Goal: Information Seeking & Learning: Learn about a topic

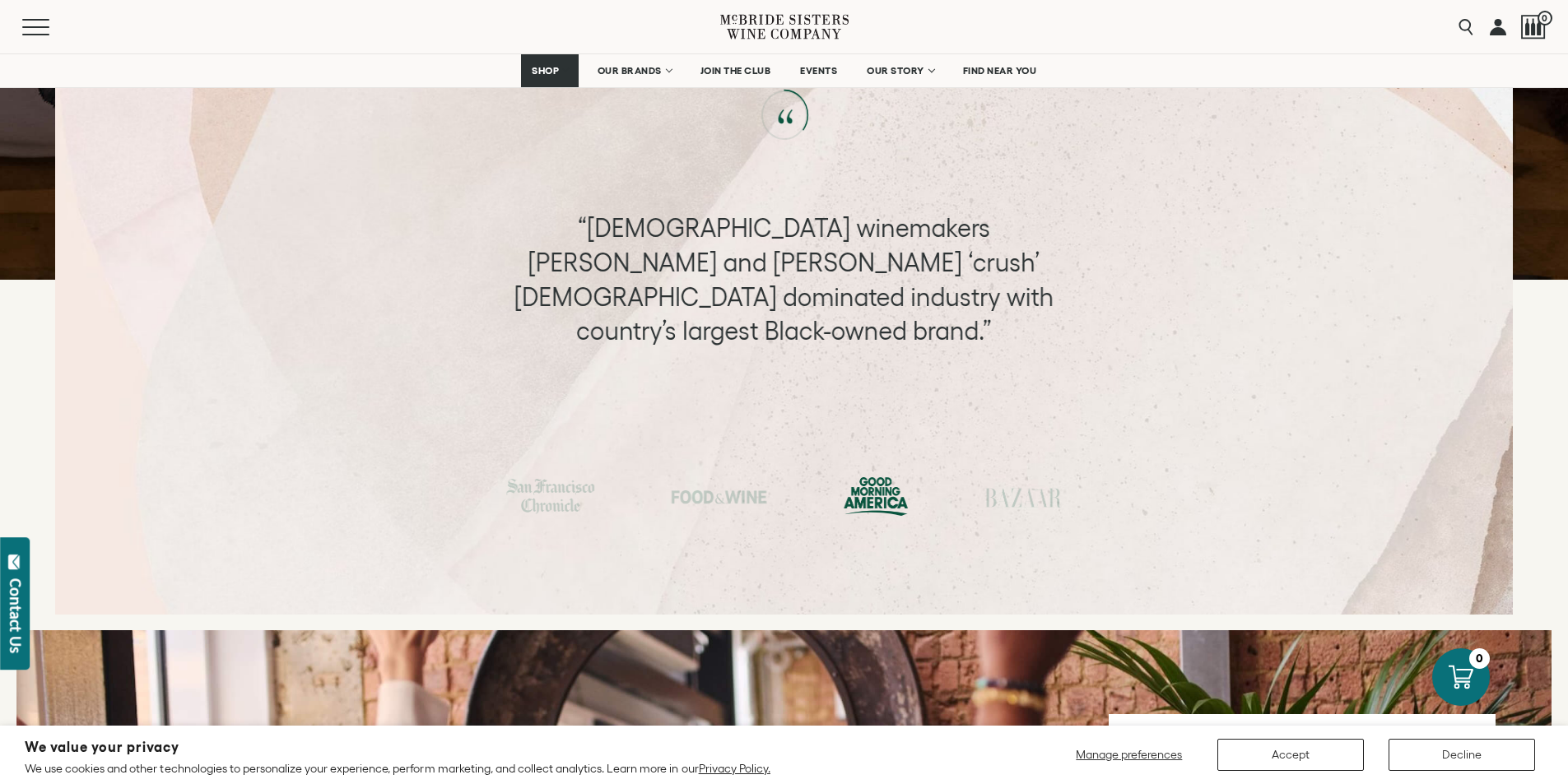
scroll to position [6546, 0]
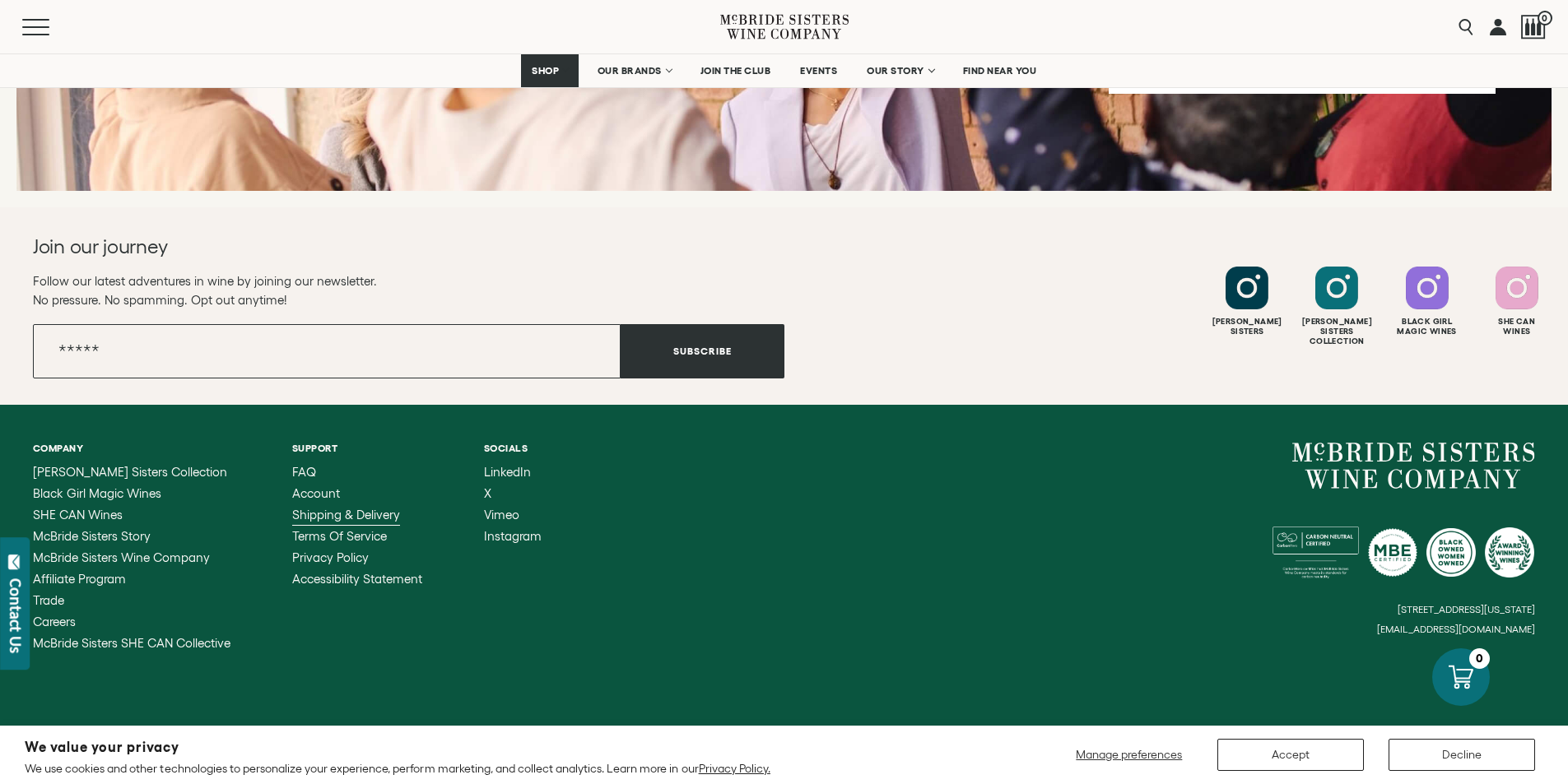
click at [341, 507] on span "Shipping & Delivery" at bounding box center [345, 514] width 108 height 14
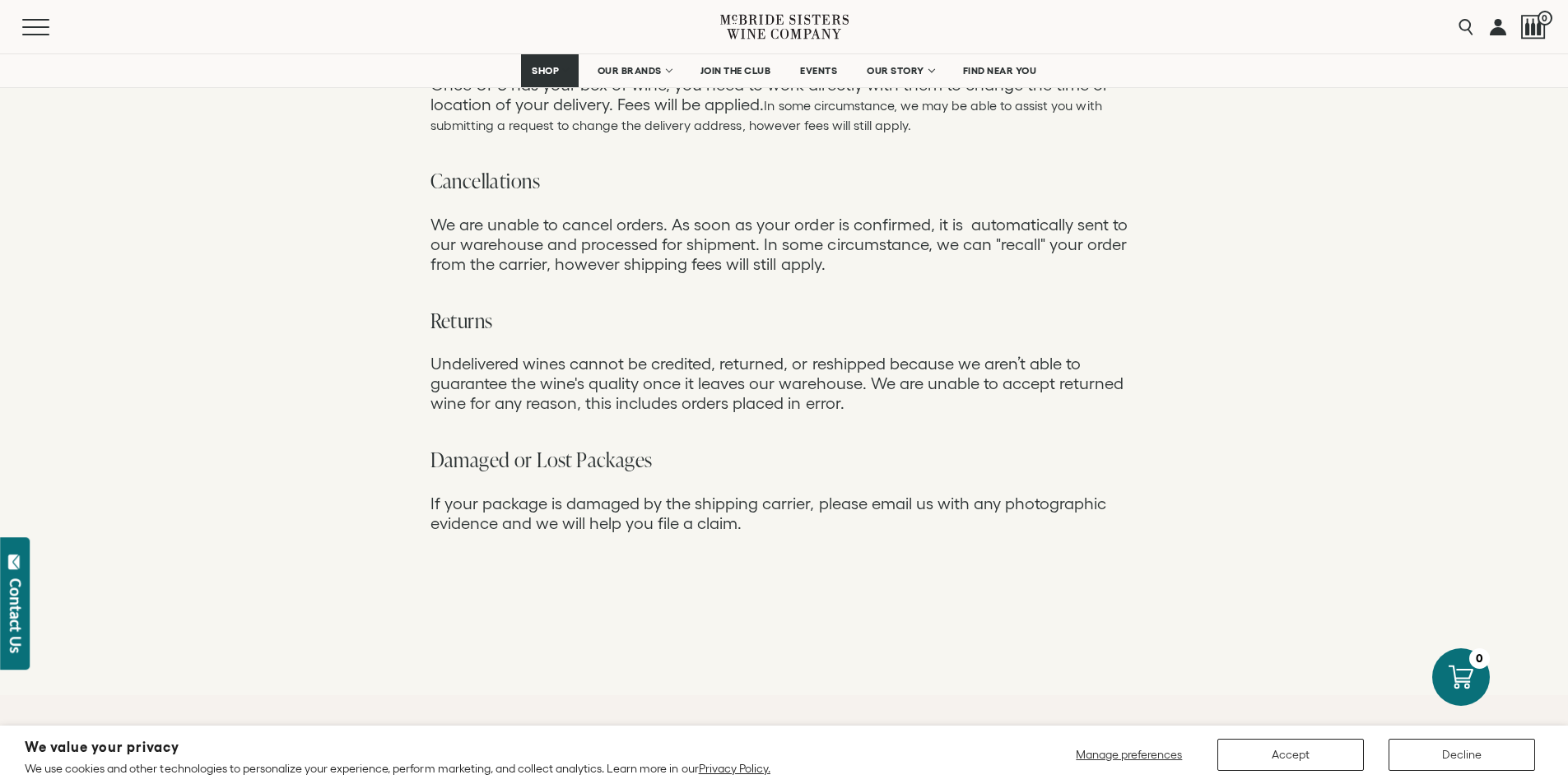
scroll to position [1526, 0]
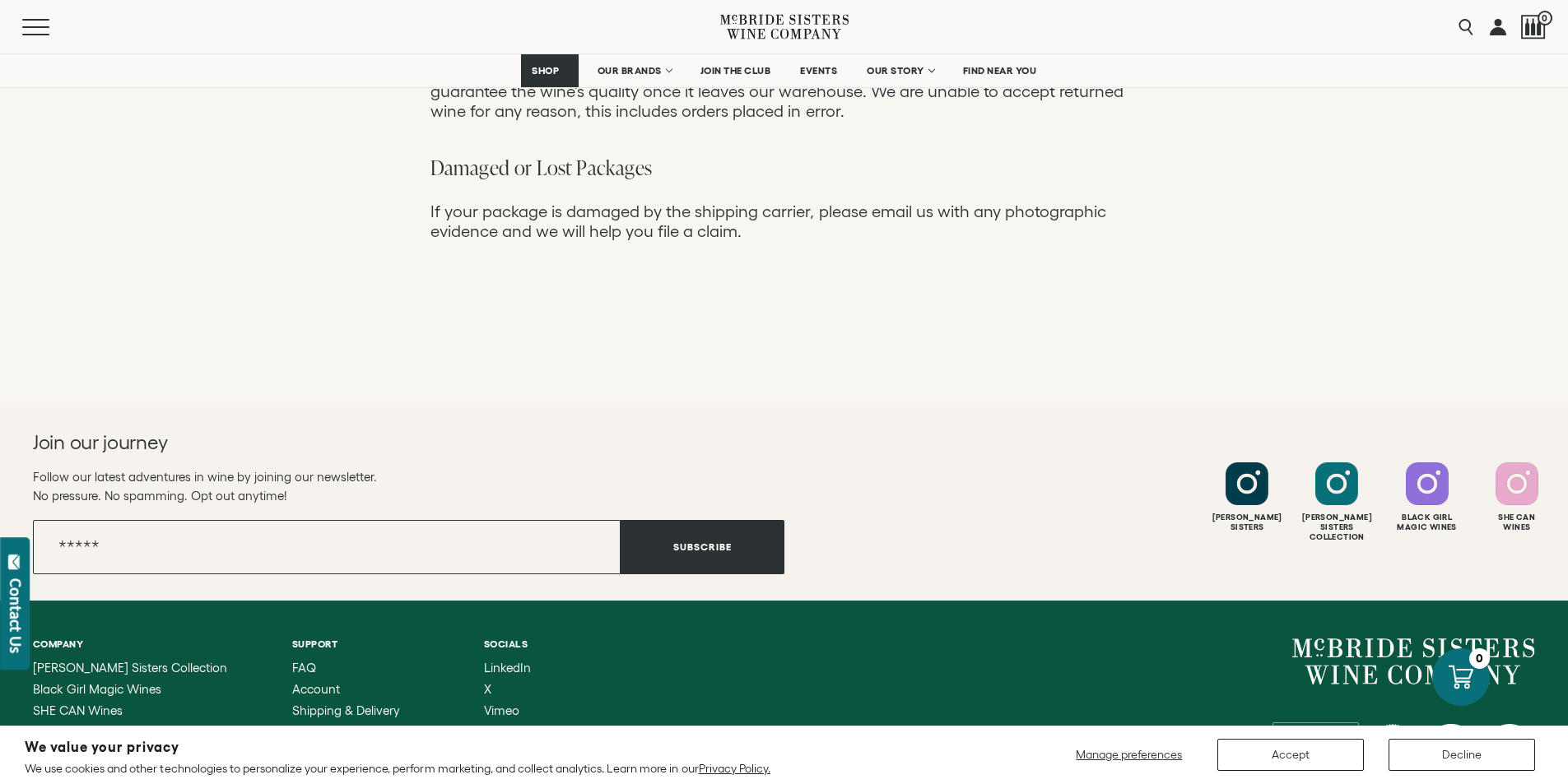
click at [117, 661] on div "McBride Sisters Collection Black Girl Magic Wines SHE CAN Wines McBride Sisters…" at bounding box center [131, 753] width 197 height 184
click at [114, 725] on span "McBride Sisters Story" at bounding box center [91, 731] width 117 height 14
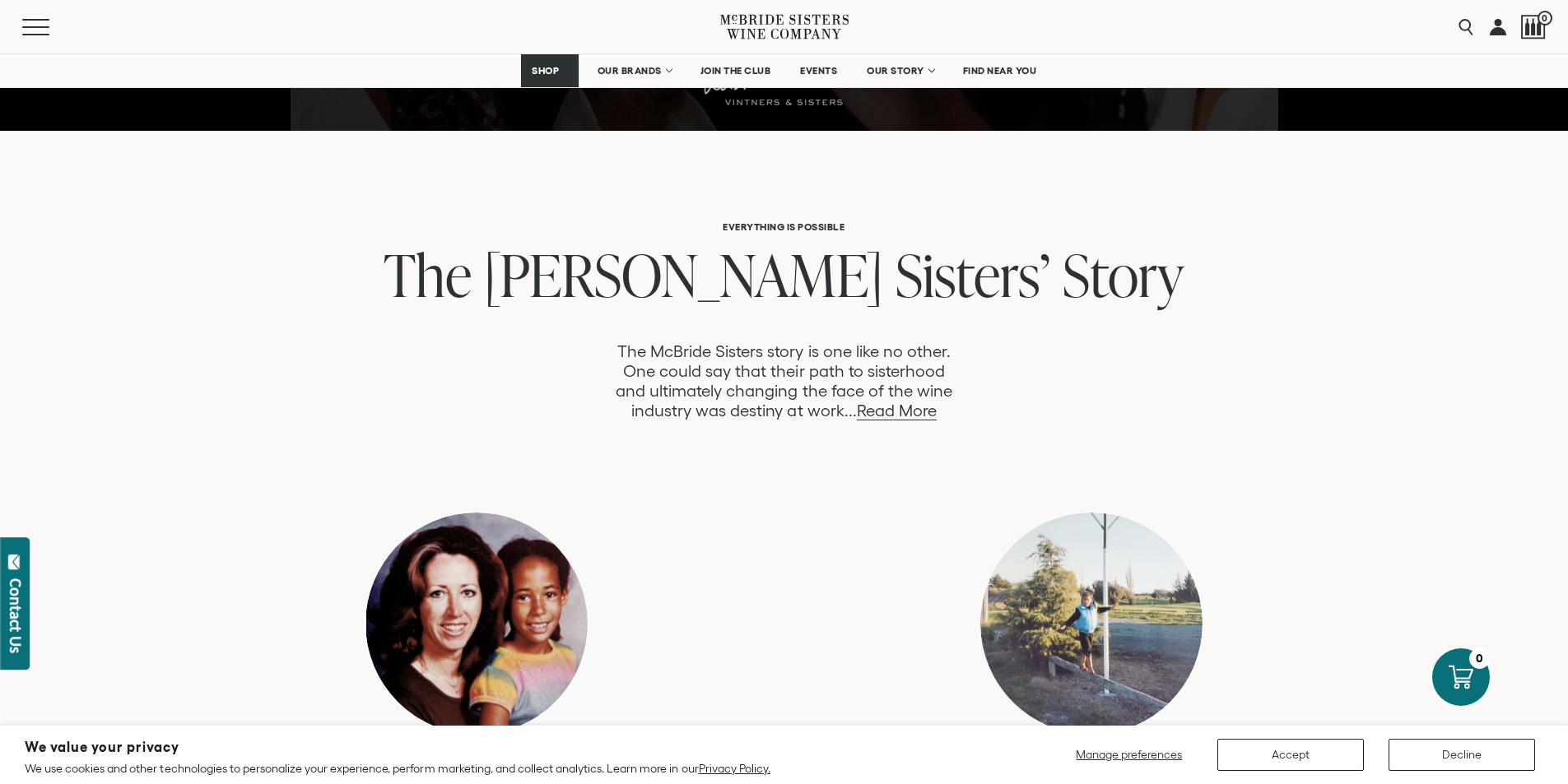
scroll to position [740, 0]
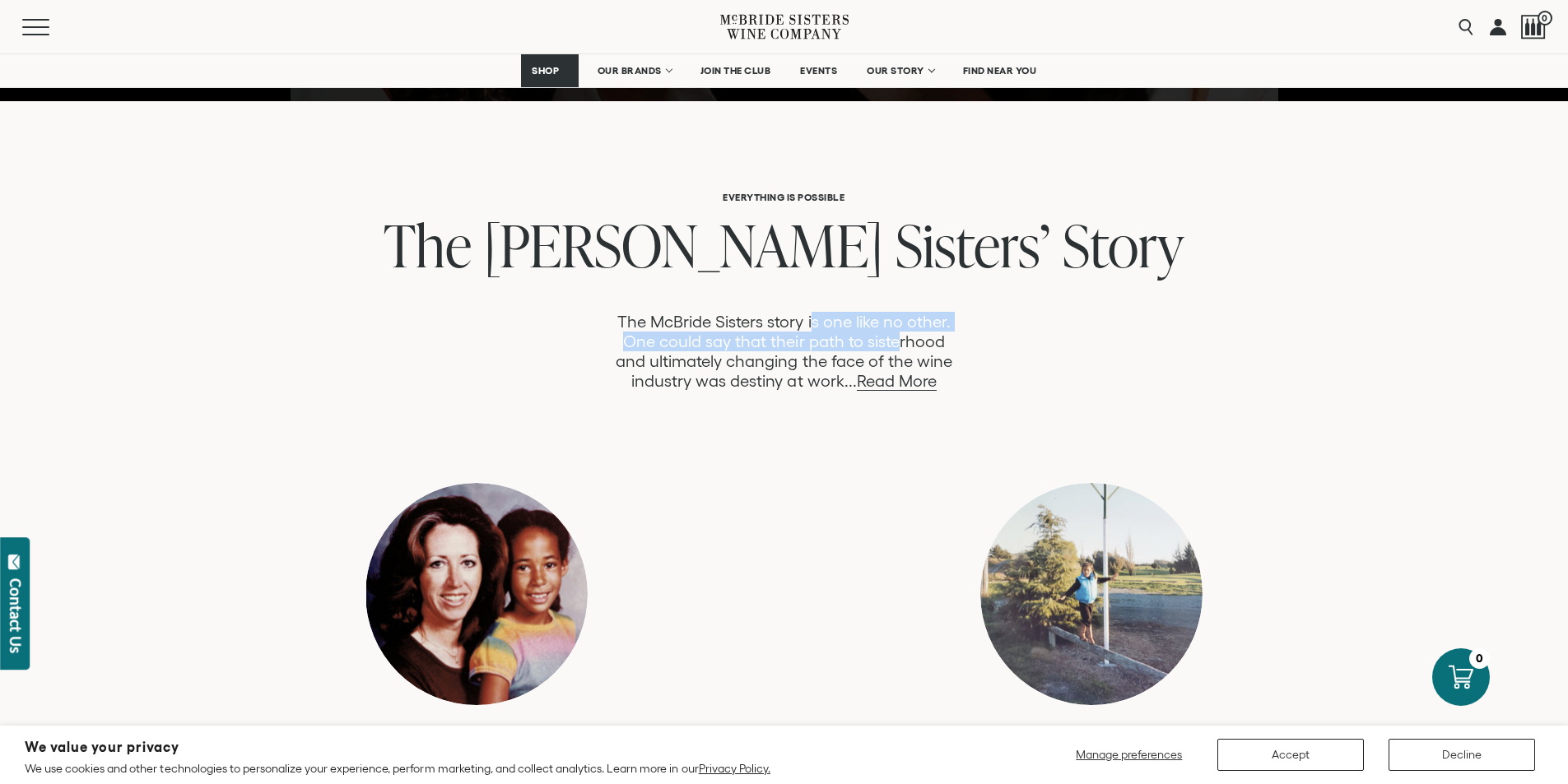
drag, startPoint x: 814, startPoint y: 326, endPoint x: 899, endPoint y: 335, distance: 85.5
click at [899, 335] on p "The McBride Sisters story is one like no other. One could say that their path t…" at bounding box center [784, 351] width 343 height 79
click at [896, 384] on link "Read More" at bounding box center [896, 381] width 80 height 19
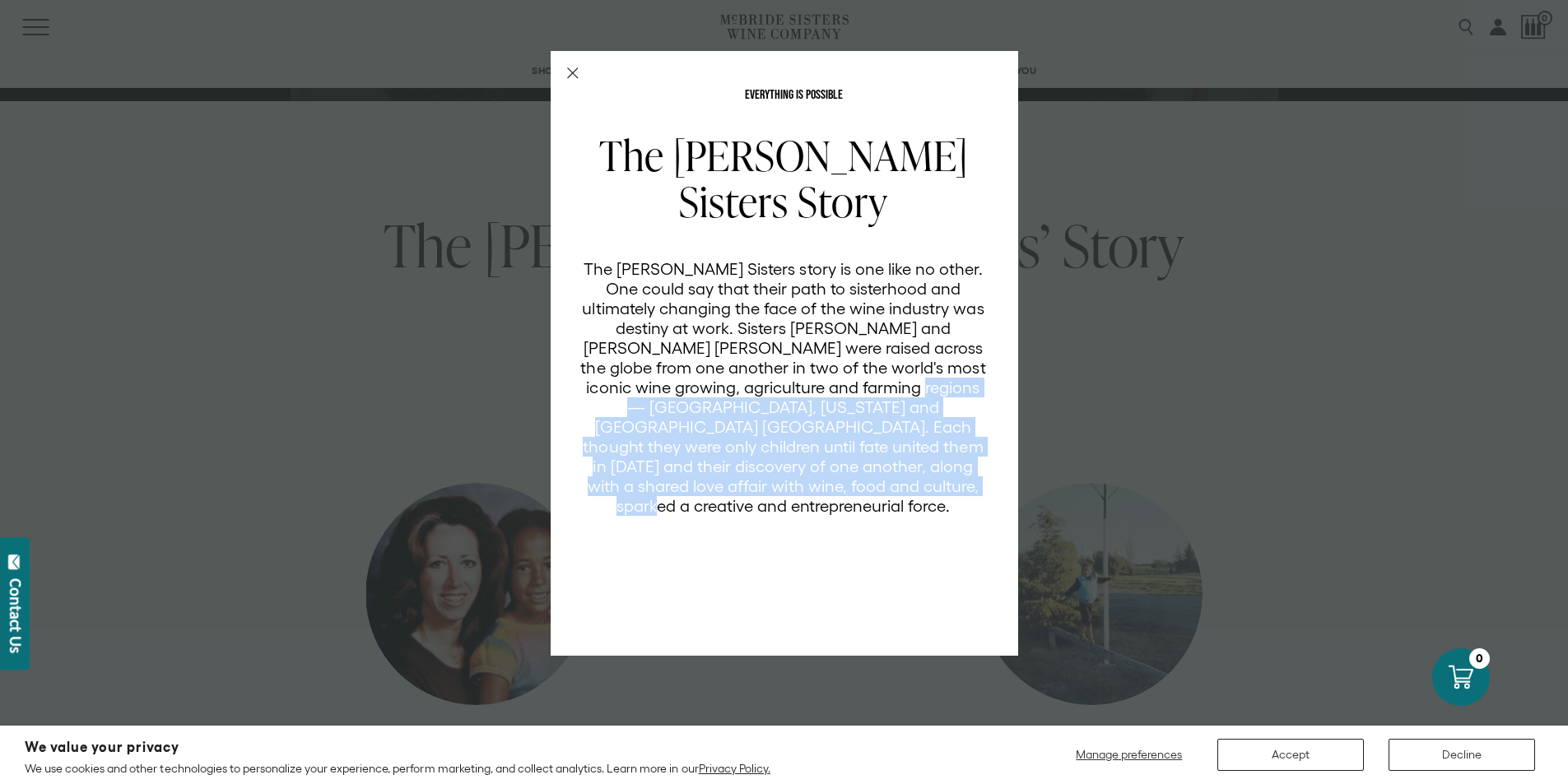
drag, startPoint x: 958, startPoint y: 423, endPoint x: 980, endPoint y: 490, distance: 70.5
click at [980, 490] on p "The [PERSON_NAME] Sisters story is one like no other. One could say that their …" at bounding box center [783, 387] width 406 height 257
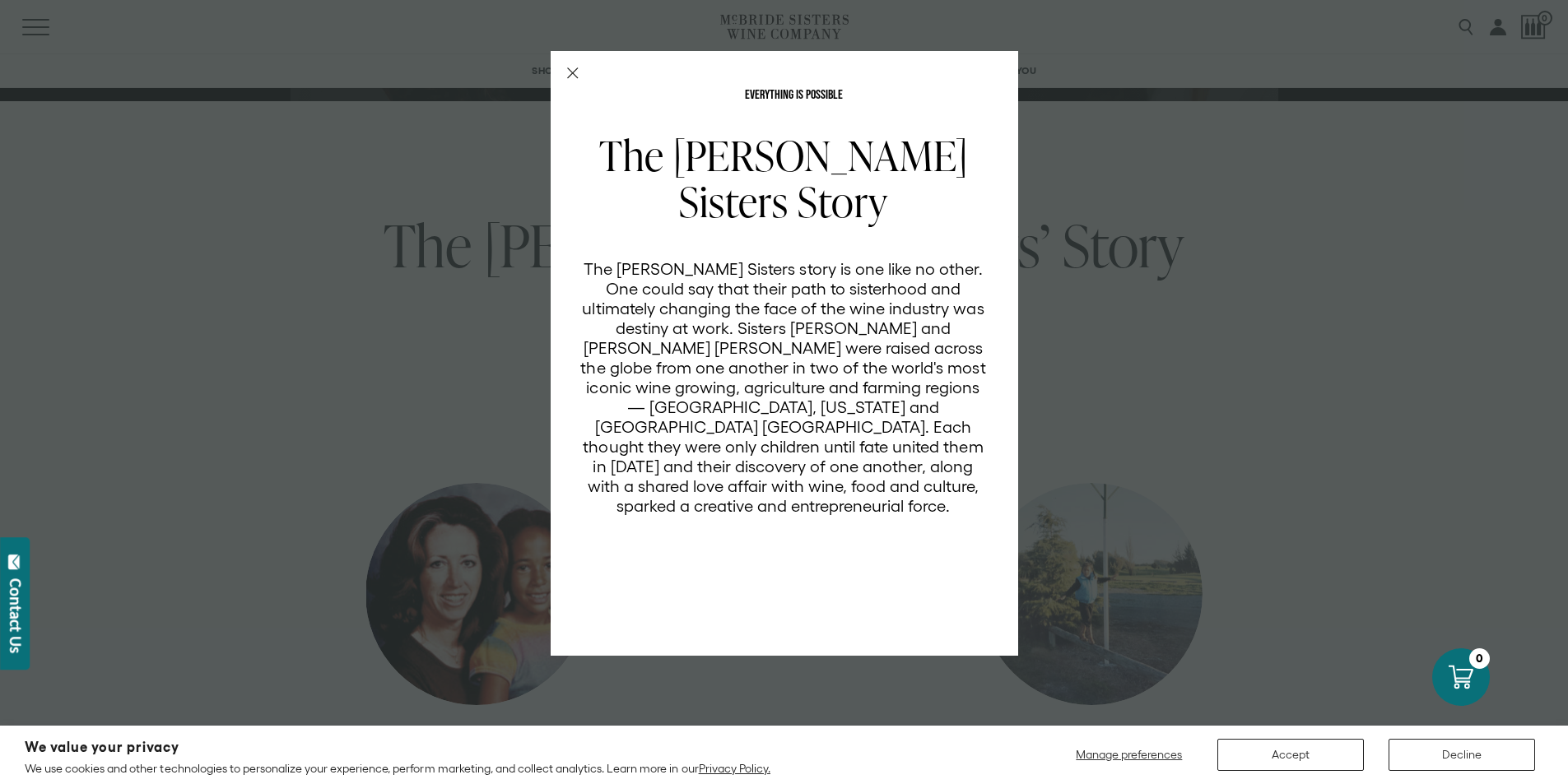
click at [573, 82] on div "EVERYTHING IS POSSIBLE The McBride Sisters Story The McBride Sisters story is o…" at bounding box center [784, 353] width 467 height 605
click at [571, 75] on icon "Close Modal" at bounding box center [572, 73] width 11 height 11
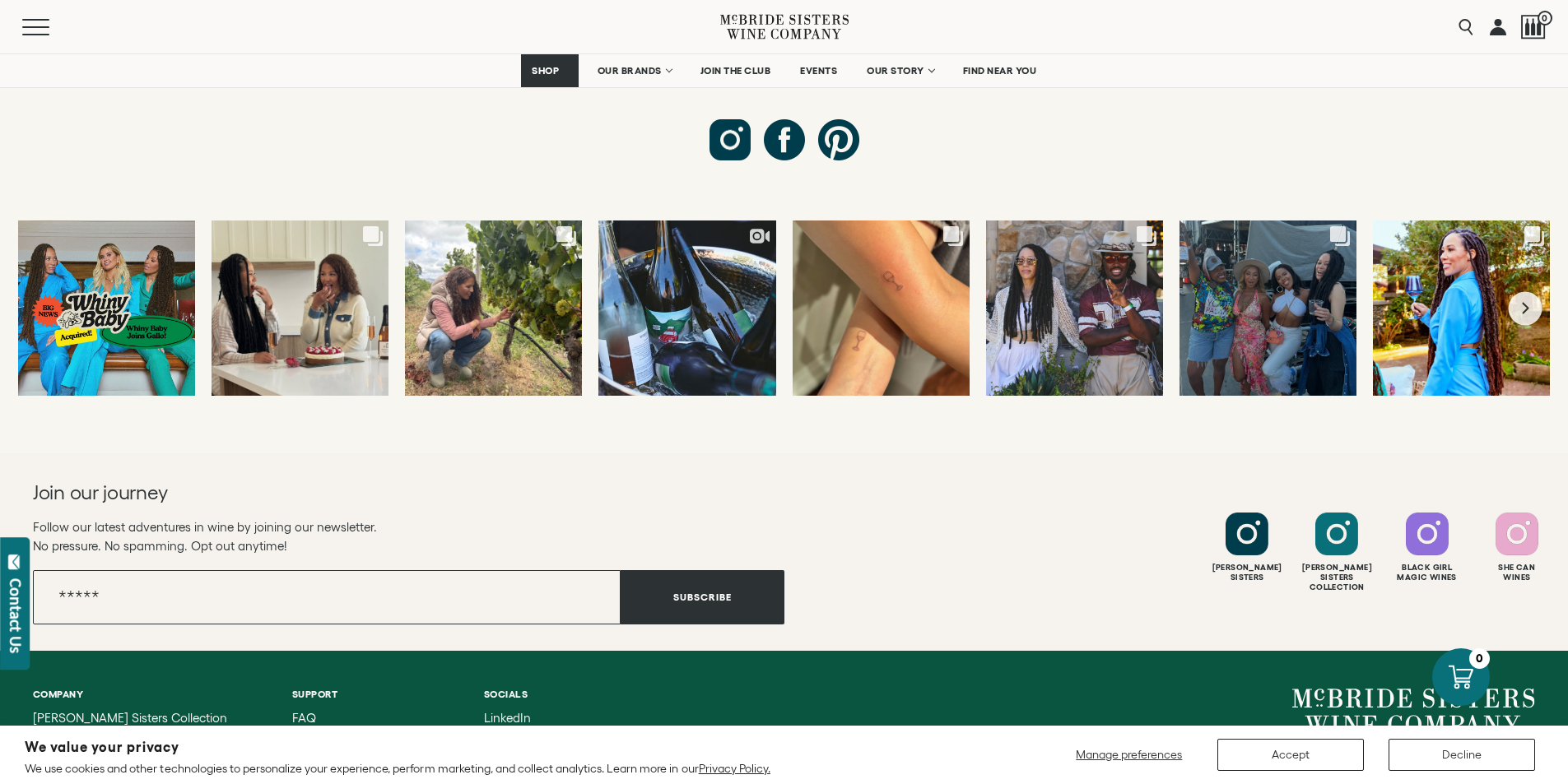
scroll to position [6474, 0]
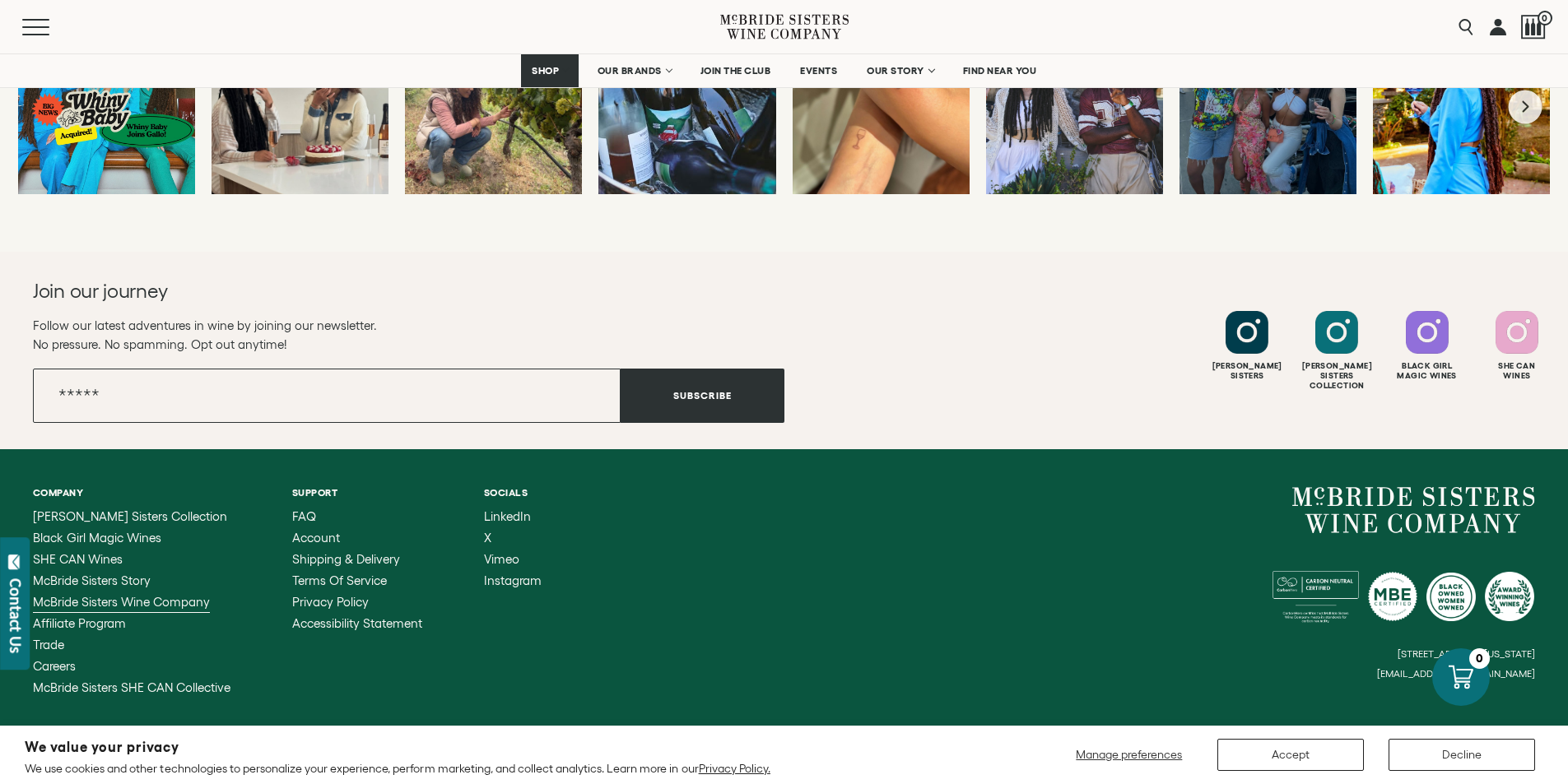
click at [180, 595] on span "McBride Sisters Wine Company" at bounding box center [121, 601] width 177 height 14
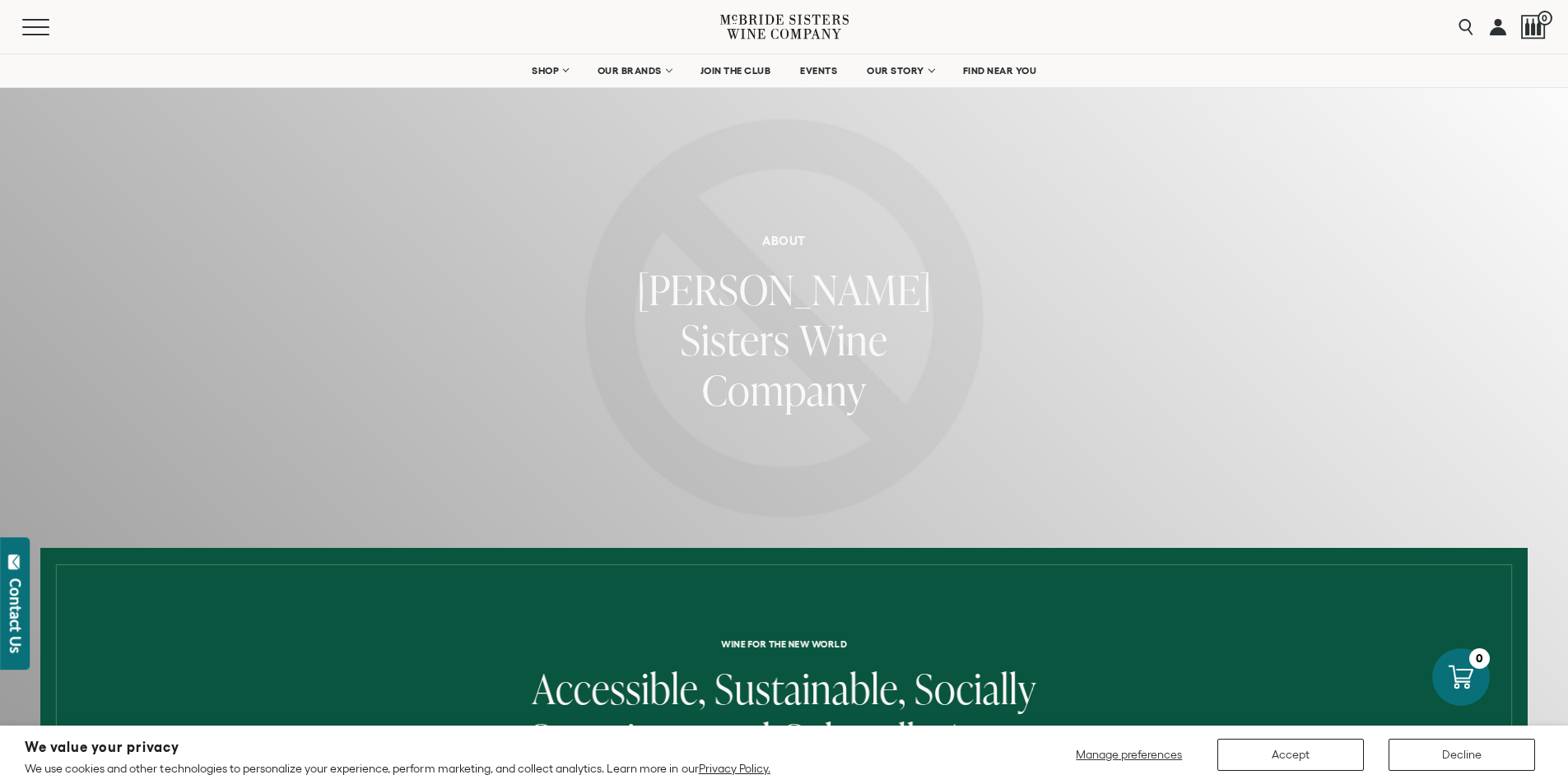
click at [799, 23] on icon at bounding box center [799, 20] width 4 height 10
